Goal: Check status: Check status

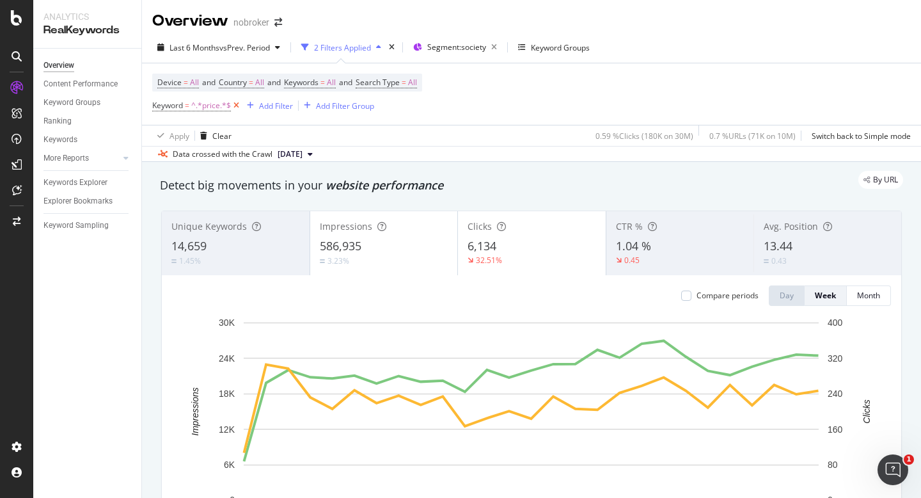
click at [235, 109] on icon at bounding box center [236, 105] width 11 height 13
click at [204, 52] on div "Last 6 Months vs Prev. Period" at bounding box center [219, 47] width 100 height 11
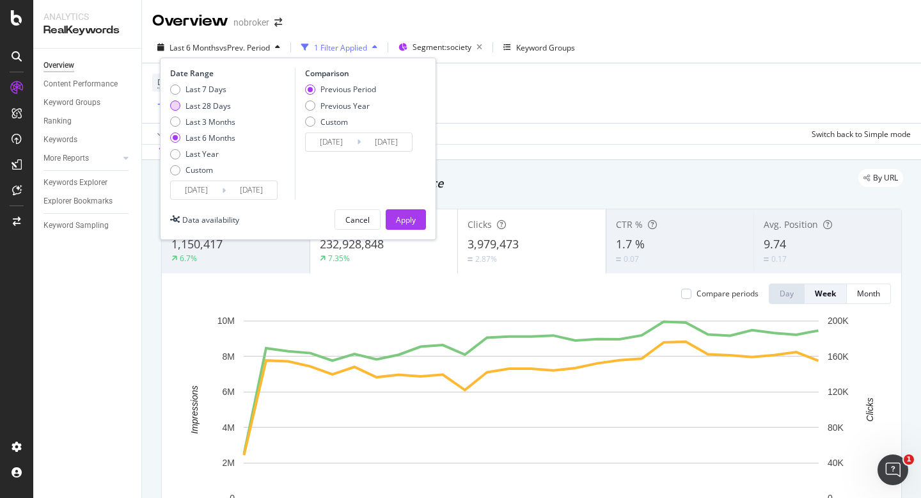
click at [175, 106] on div "Last 28 Days" at bounding box center [175, 105] width 10 height 10
type input "[DATE]"
click at [207, 190] on input "[DATE]" at bounding box center [196, 190] width 51 height 18
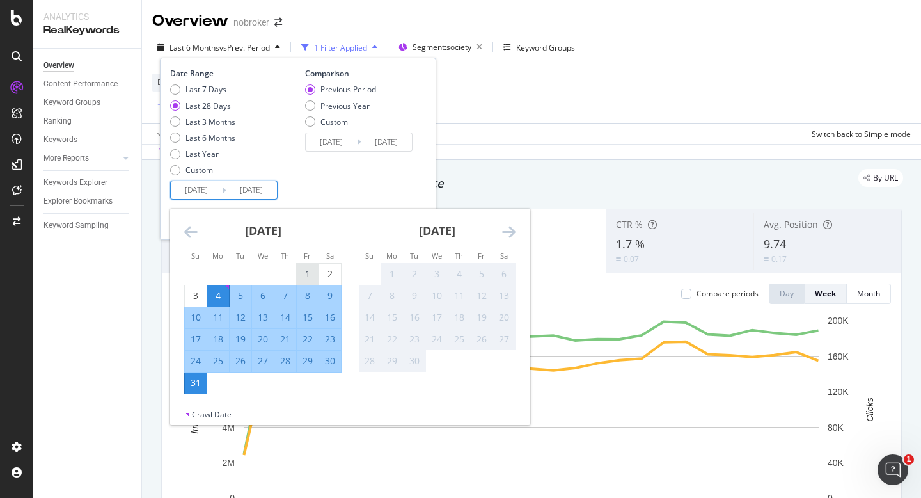
click at [313, 276] on div "1" at bounding box center [308, 273] width 22 height 13
type input "[DATE]"
click at [368, 181] on div "Comparison Previous Period Previous Year Custom [DATE] Navigate forward to inte…" at bounding box center [356, 134] width 122 height 132
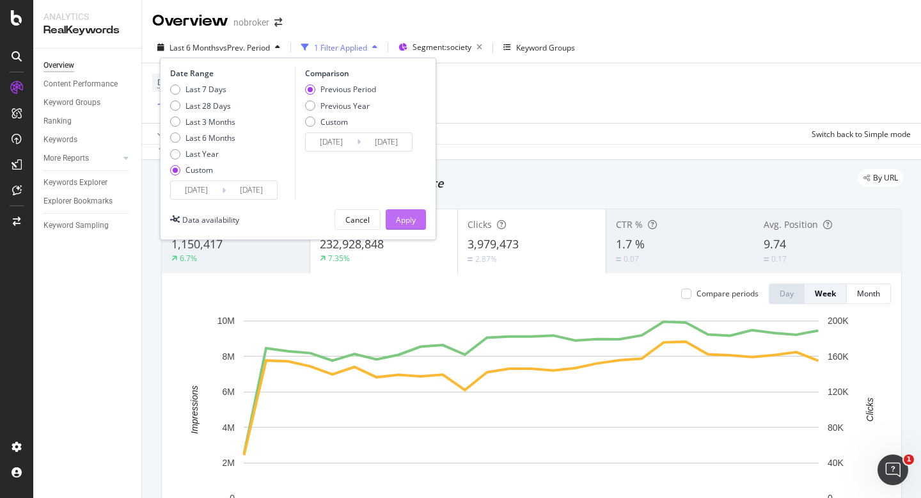
click at [404, 217] on div "Apply" at bounding box center [406, 219] width 20 height 11
